Goal: Task Accomplishment & Management: Manage account settings

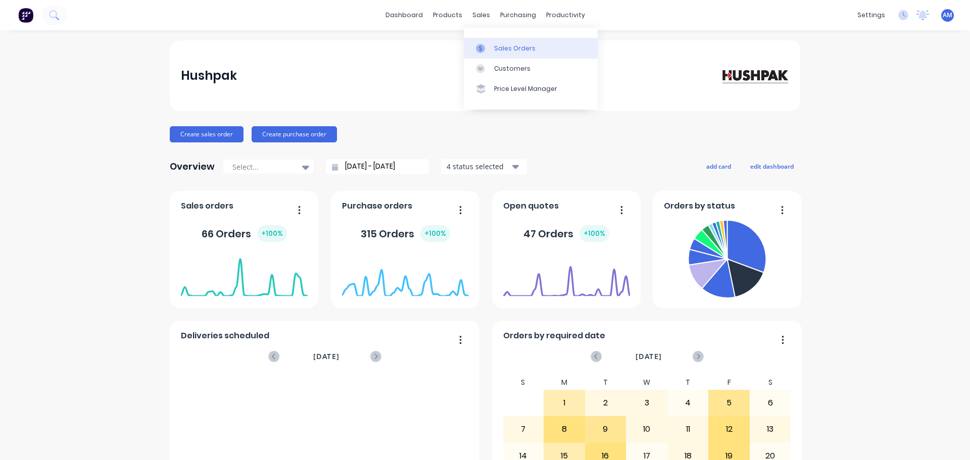
click at [503, 45] on div "Sales Orders" at bounding box center [514, 48] width 41 height 9
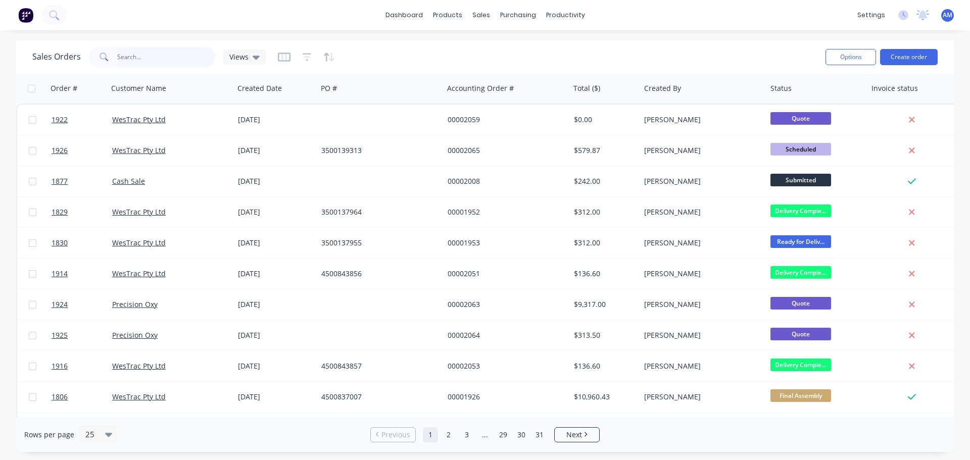
click at [143, 62] on input "text" at bounding box center [166, 57] width 99 height 20
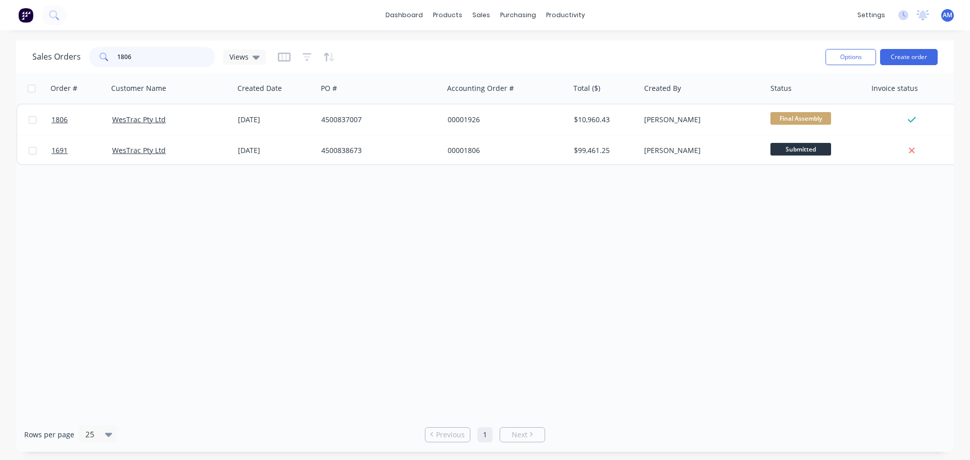
type input "1806"
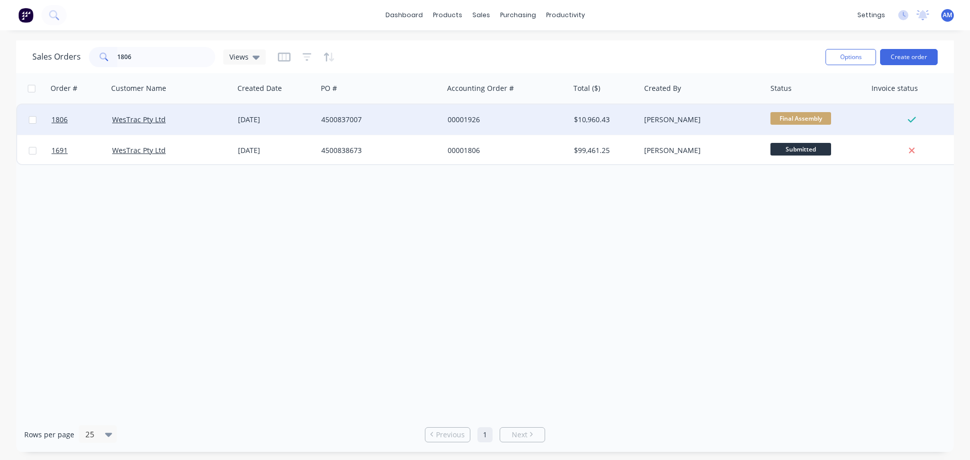
click at [351, 116] on div "4500837007" at bounding box center [377, 120] width 112 height 10
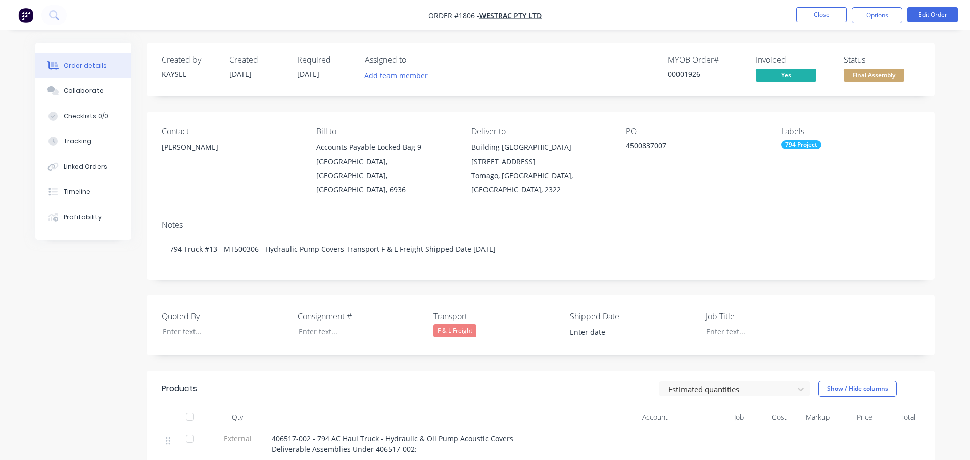
type input "[DATE]"
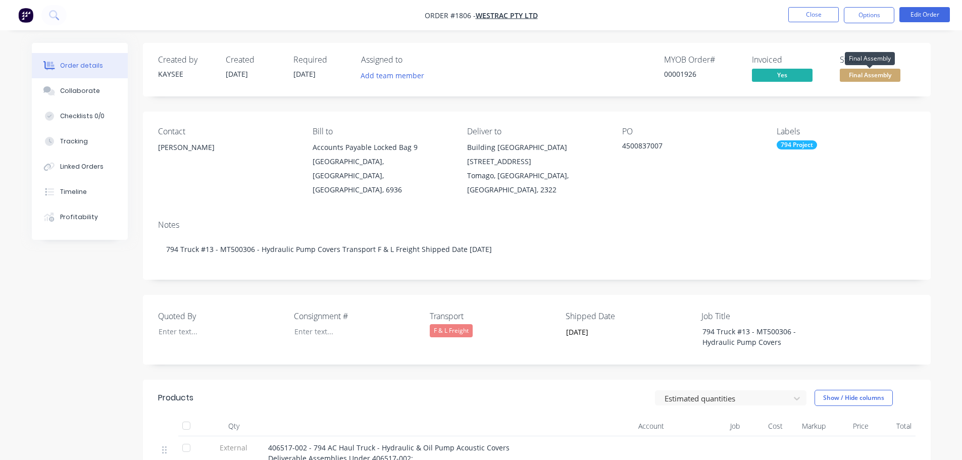
click at [867, 75] on span "Final Assembly" at bounding box center [870, 75] width 61 height 13
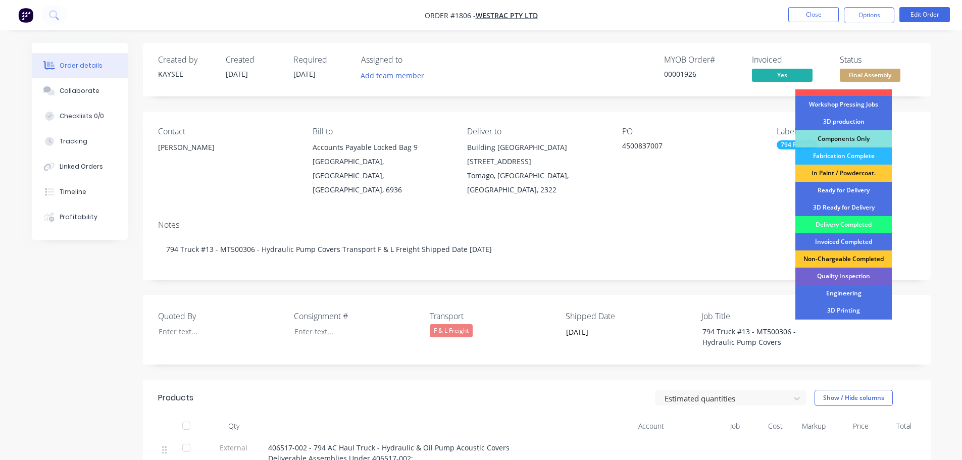
scroll to position [101, 0]
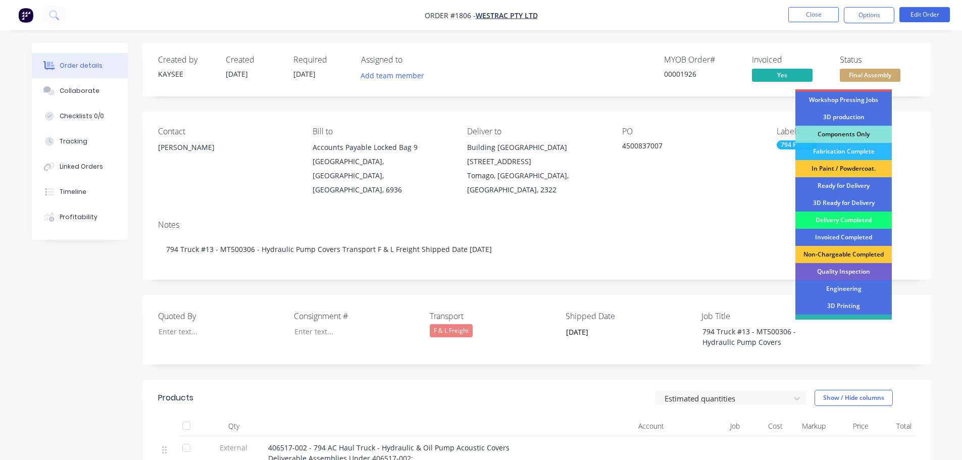
click at [824, 219] on div "Delivery Completed" at bounding box center [844, 220] width 96 height 17
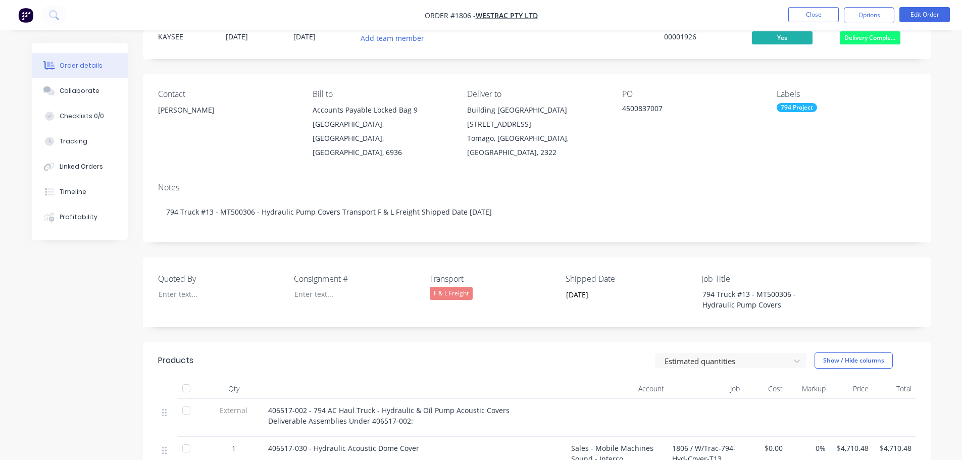
scroll to position [152, 0]
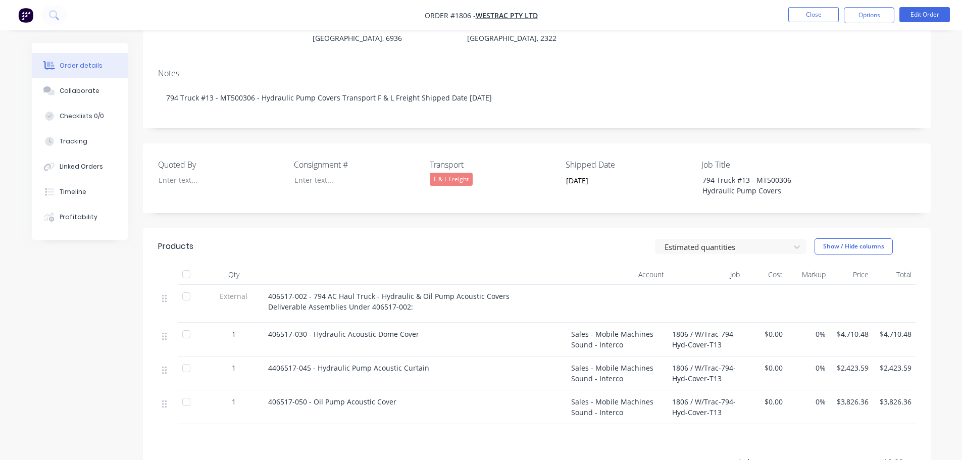
click at [187, 264] on div at bounding box center [186, 274] width 20 height 20
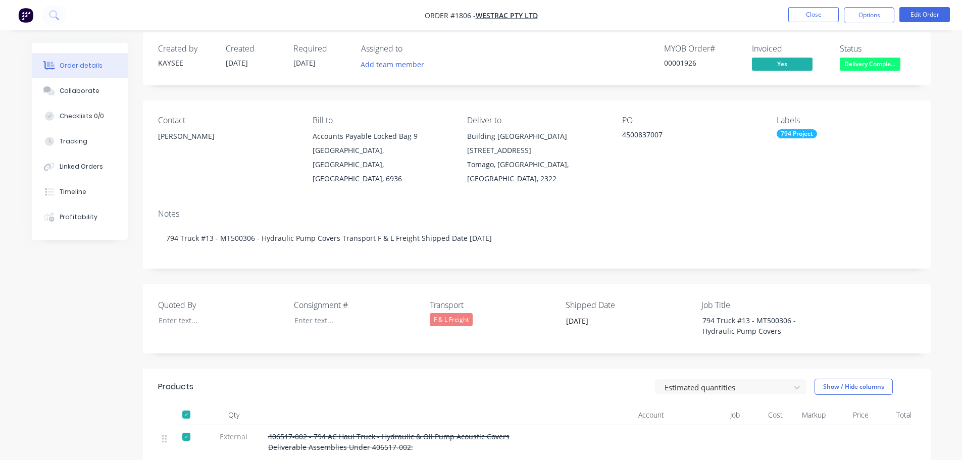
scroll to position [0, 0]
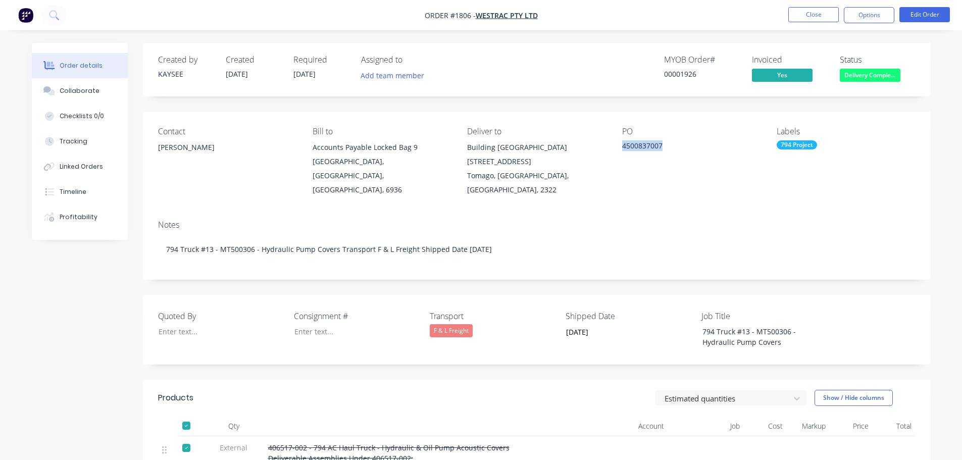
drag, startPoint x: 665, startPoint y: 146, endPoint x: 622, endPoint y: 144, distance: 43.5
click at [622, 144] on div "4500837007" at bounding box center [685, 147] width 126 height 14
copy div "4500837007"
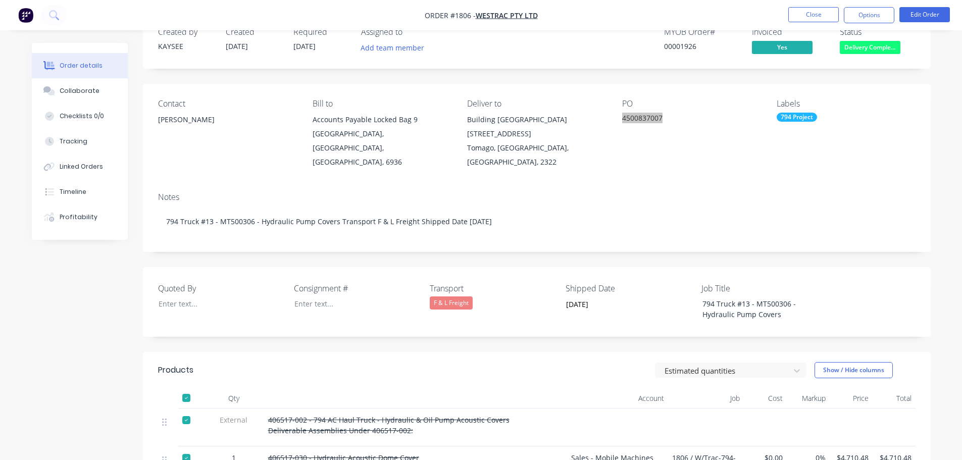
scroll to position [101, 0]
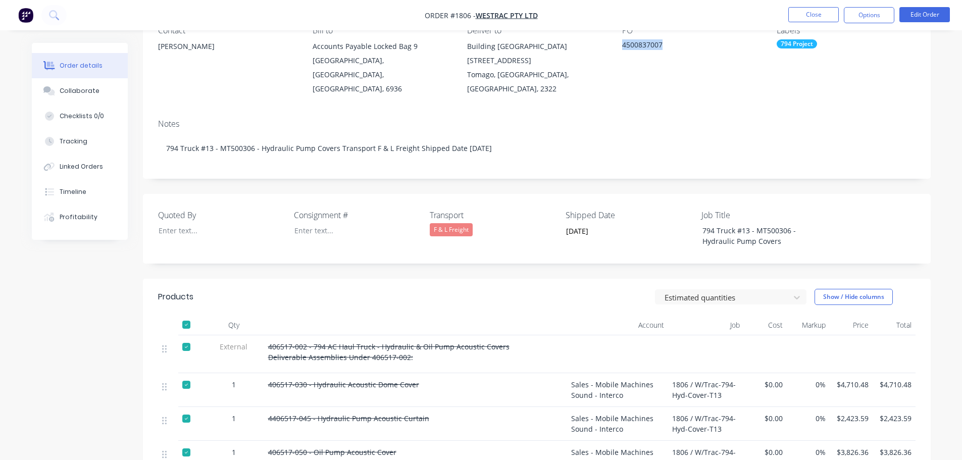
click at [185, 337] on div at bounding box center [186, 347] width 20 height 20
drag, startPoint x: 505, startPoint y: 333, endPoint x: 267, endPoint y: 330, distance: 238.4
click at [267, 335] on div "406517-002 - 794 AC Haul Truck - Hydraulic & Oil Pump Acoustic Covers Deliverab…" at bounding box center [415, 354] width 303 height 38
copy span "406517-002 - 794 AC Haul Truck - Hydraulic & Oil Pump Acoustic Covers"
click at [185, 337] on div at bounding box center [186, 347] width 20 height 20
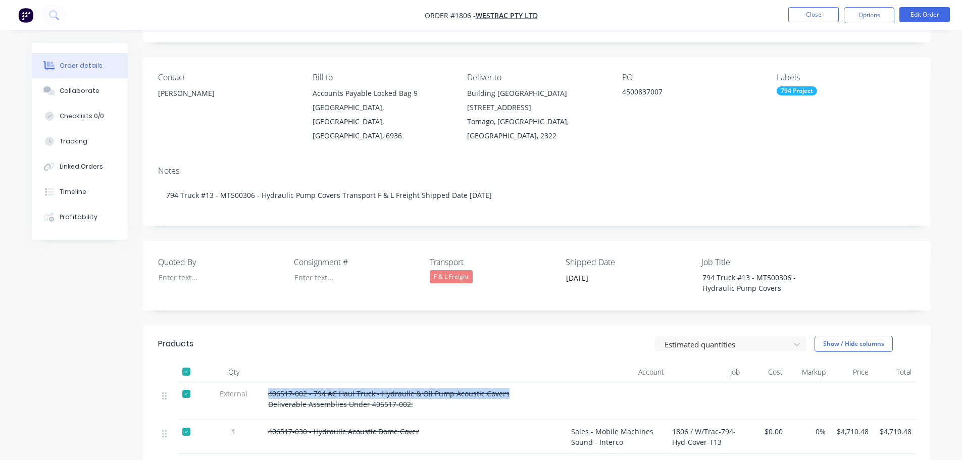
scroll to position [0, 0]
